Goal: Submit feedback/report problem: Submit feedback/report problem

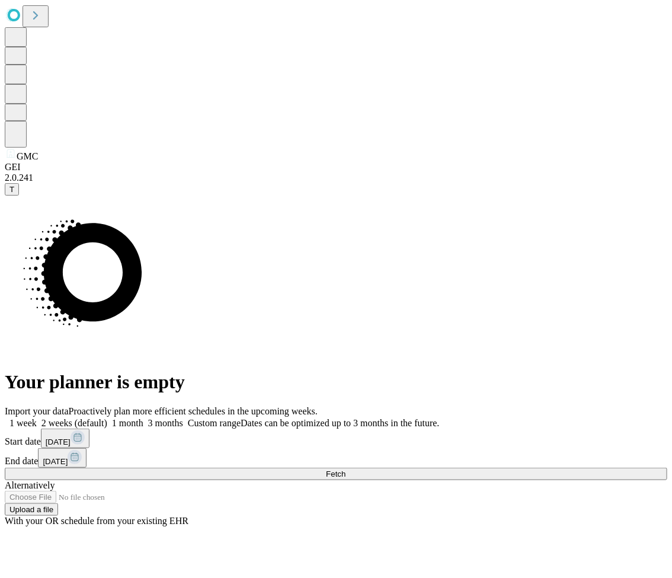
click at [562, 468] on button "Fetch" at bounding box center [336, 474] width 663 height 12
click at [345, 469] on span "Fetch" at bounding box center [336, 473] width 20 height 9
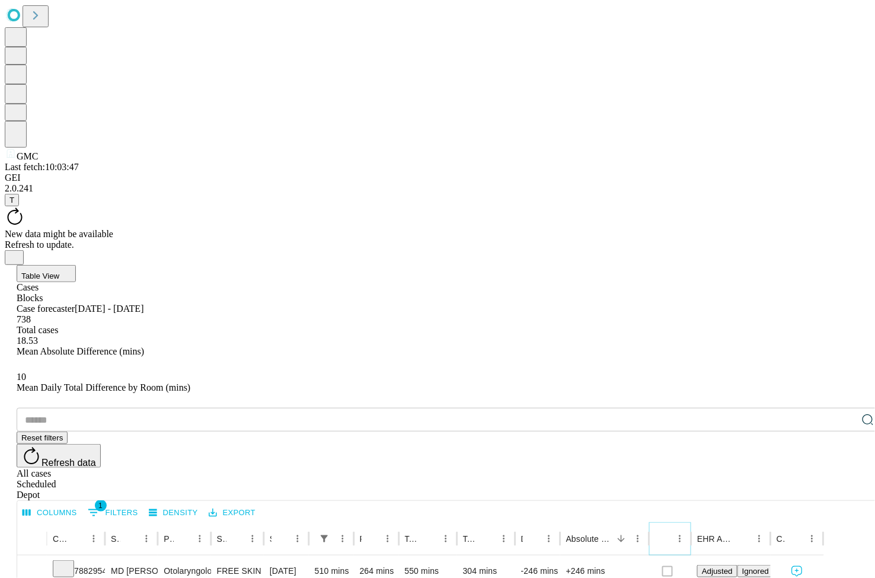
click at [671, 535] on icon "Menu" at bounding box center [680, 538] width 2 height 7
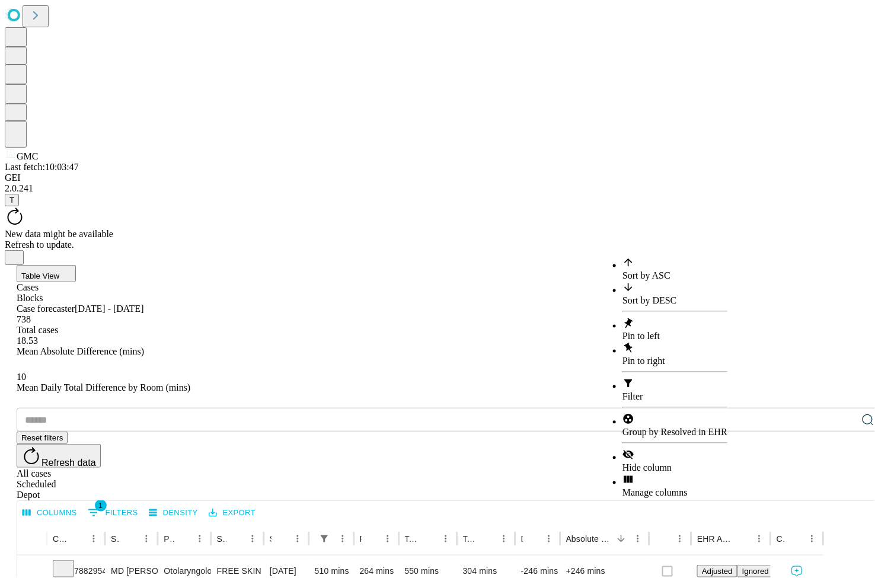
click at [640, 463] on span "Hide column" at bounding box center [646, 468] width 49 height 10
